Goal: Transaction & Acquisition: Purchase product/service

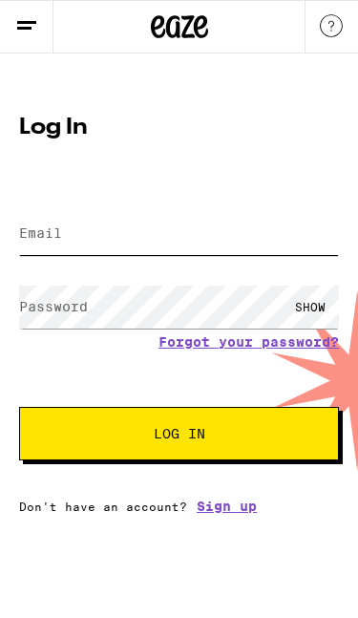
click at [102, 240] on input "Email" at bounding box center [179, 233] width 320 height 43
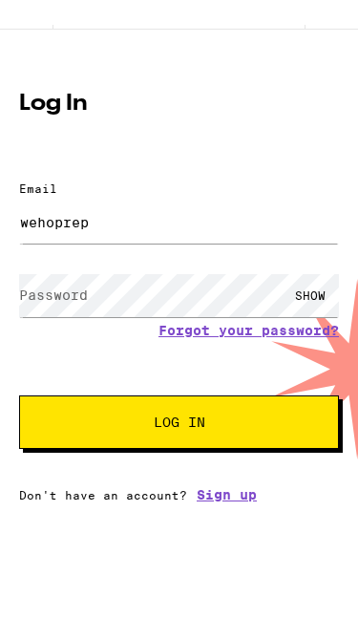
click at [78, 230] on form "Email Email wehoprep Password Password SHOW Forgot your password? Log In" at bounding box center [179, 330] width 320 height 286
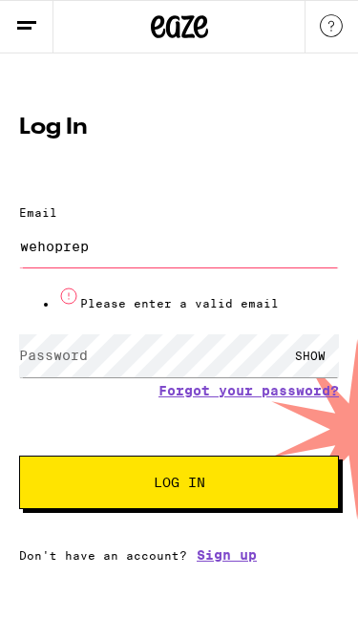
click at [51, 348] on label "Password" at bounding box center [53, 355] width 69 height 15
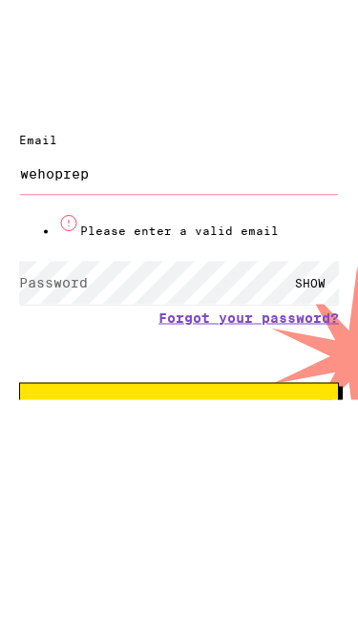
click at [117, 224] on input "wehoprep" at bounding box center [179, 245] width 320 height 43
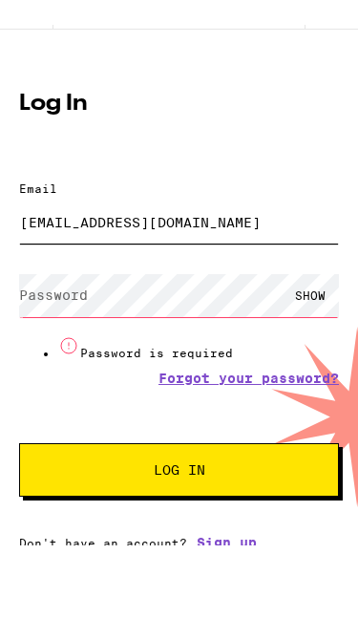
type input "[EMAIL_ADDRESS][DOMAIN_NAME]"
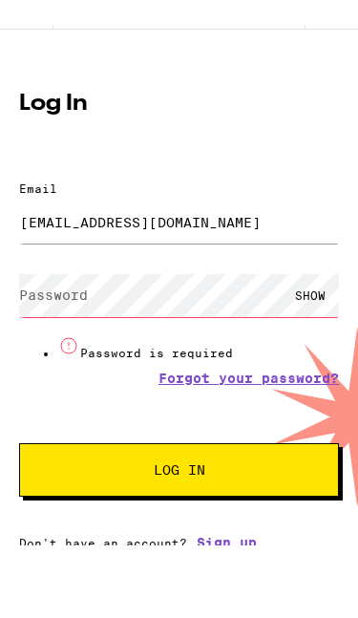
click at [54, 311] on label "Password" at bounding box center [53, 318] width 69 height 15
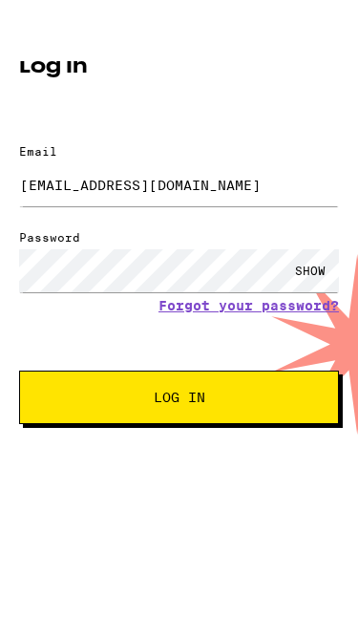
click at [318, 310] on div "SHOW" at bounding box center [310, 331] width 57 height 43
click at [262, 432] on button "Log In" at bounding box center [179, 458] width 320 height 53
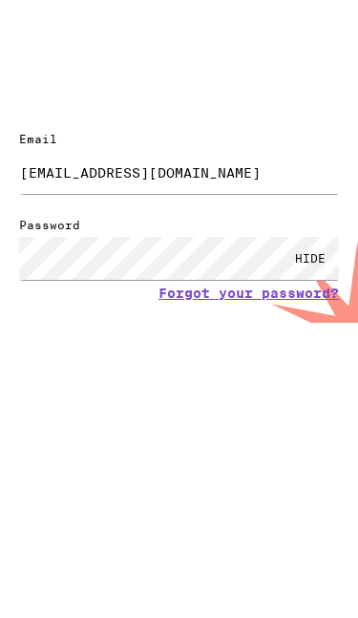
click at [268, 457] on button "Log In" at bounding box center [179, 483] width 320 height 53
click at [279, 457] on button "Log In" at bounding box center [179, 483] width 320 height 53
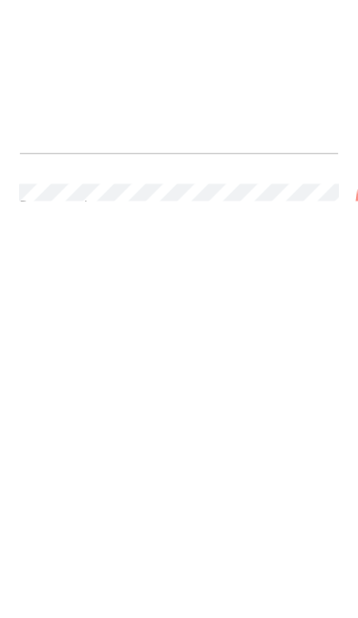
click at [257, 212] on form "Email Email [EMAIL_ADDRESS][DOMAIN_NAME] Password Password HIDE Forgot your pas…" at bounding box center [179, 355] width 320 height 286
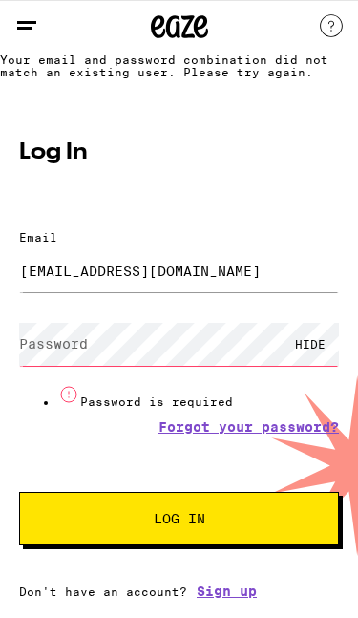
click at [251, 419] on link "Forgot your password?" at bounding box center [249, 426] width 181 height 15
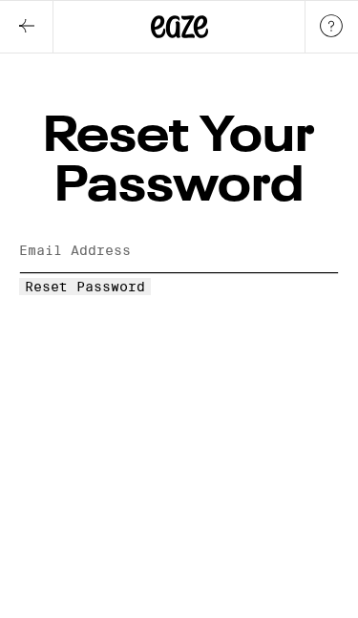
click at [60, 229] on input "Email Address" at bounding box center [179, 250] width 320 height 43
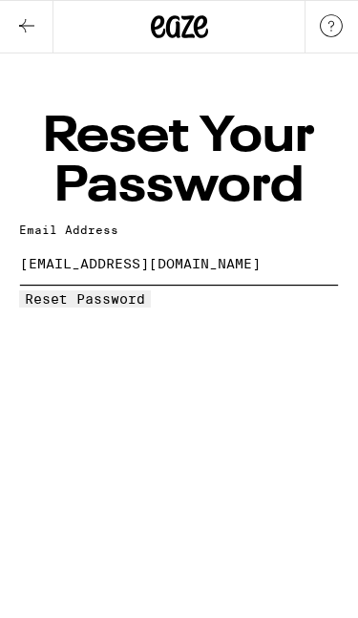
type input "[EMAIL_ADDRESS][DOMAIN_NAME]"
click at [145, 291] on span "Reset Password" at bounding box center [85, 298] width 120 height 15
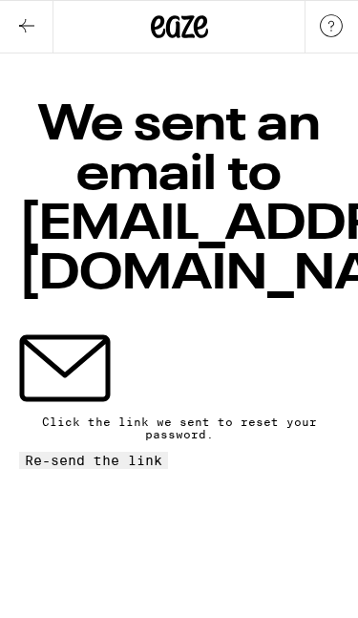
click at [30, 29] on icon at bounding box center [26, 25] width 23 height 23
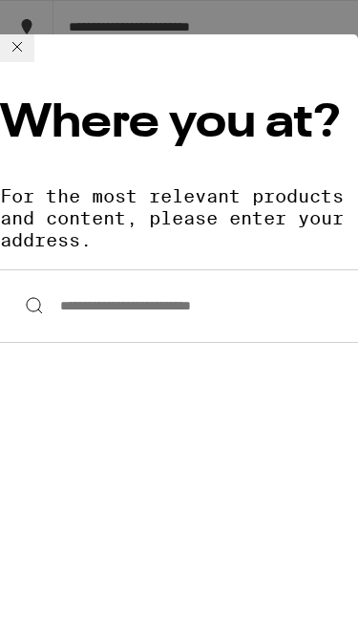
click at [68, 269] on input "**********" at bounding box center [179, 306] width 358 height 74
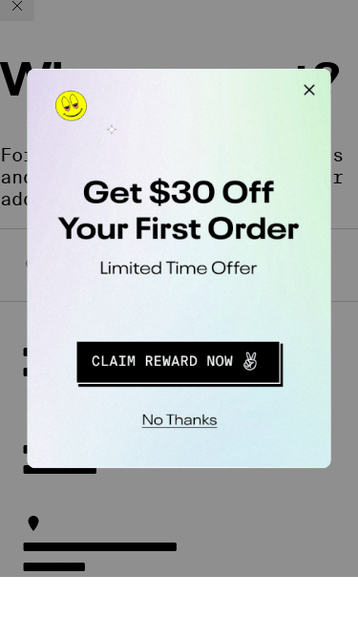
click at [278, 87] on button "Close Modal" at bounding box center [269, 88] width 38 height 38
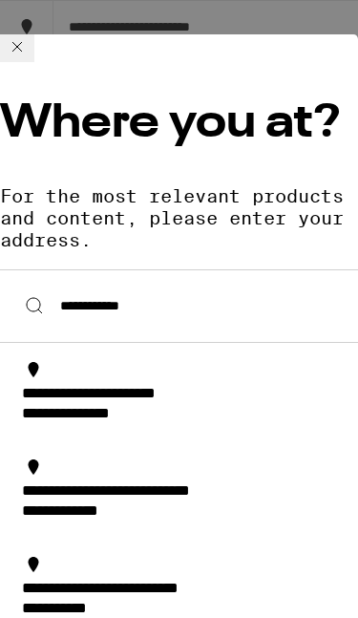
click at [181, 269] on input "**********" at bounding box center [179, 306] width 358 height 74
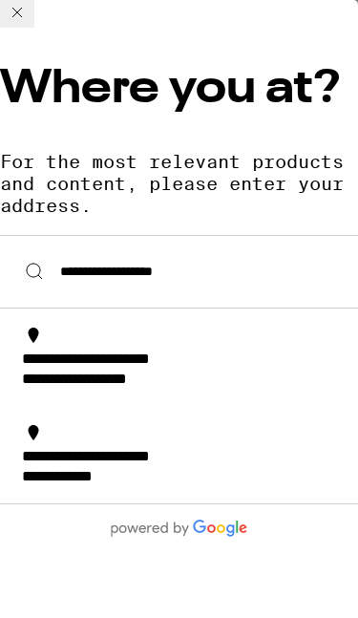
scroll to position [34, 0]
click at [152, 371] on div "**********" at bounding box center [111, 381] width 178 height 20
type input "**********"
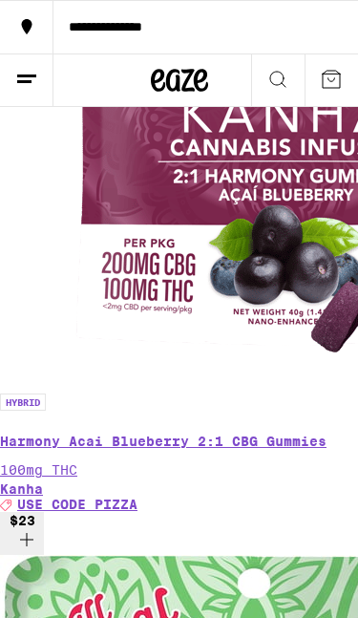
scroll to position [1696, 0]
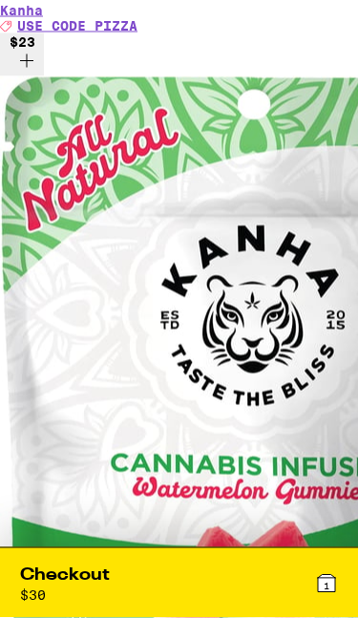
scroll to position [2183, 0]
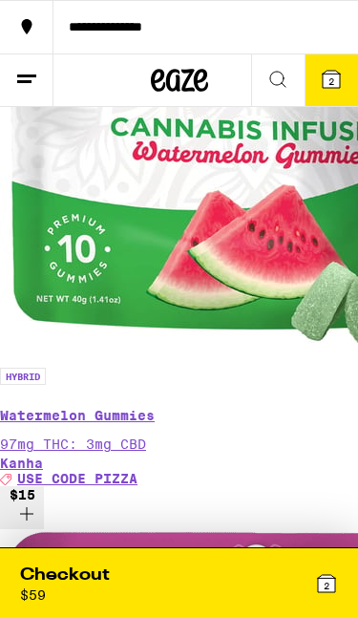
scroll to position [0, 1911]
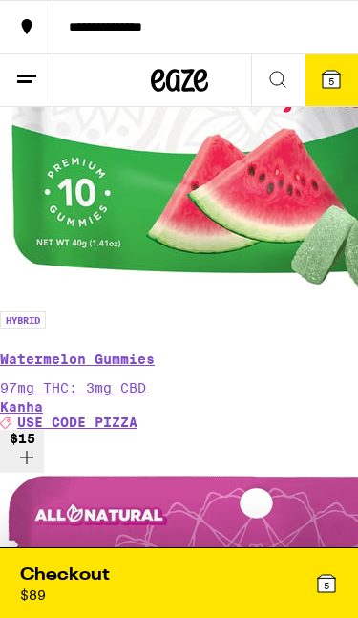
scroll to position [0, 1894]
click at [332, 585] on icon at bounding box center [326, 583] width 17 height 17
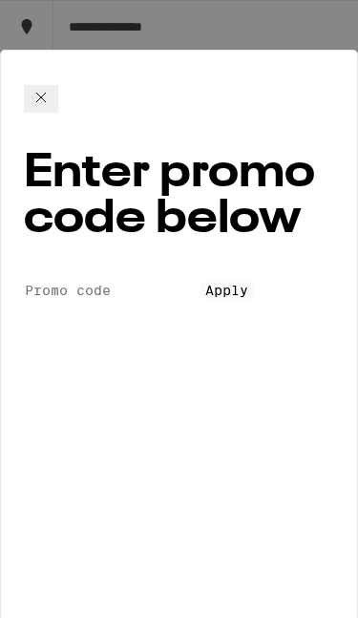
click at [53, 86] on icon at bounding box center [41, 97] width 23 height 23
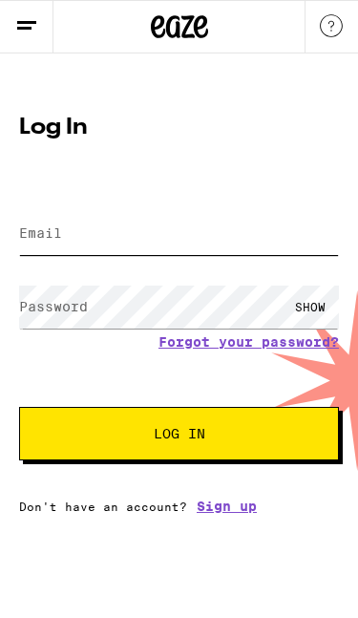
click at [72, 245] on input "Email" at bounding box center [179, 233] width 320 height 43
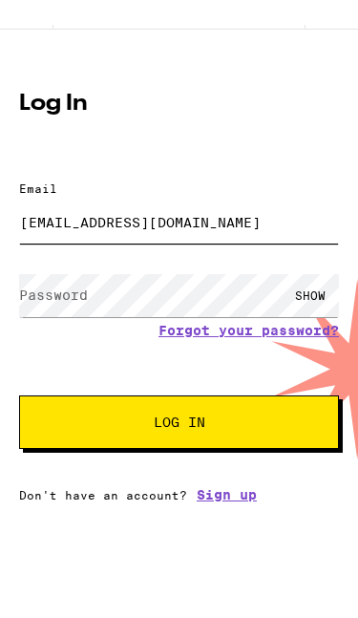
type input "[EMAIL_ADDRESS][DOMAIN_NAME]"
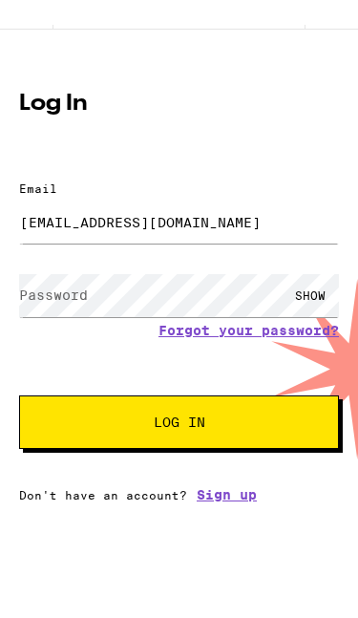
click at [47, 311] on label "Password" at bounding box center [53, 318] width 69 height 15
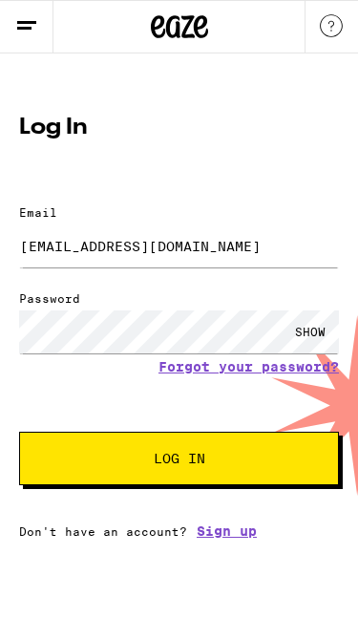
click at [330, 27] on img at bounding box center [331, 25] width 23 height 23
